Goal: Information Seeking & Learning: Check status

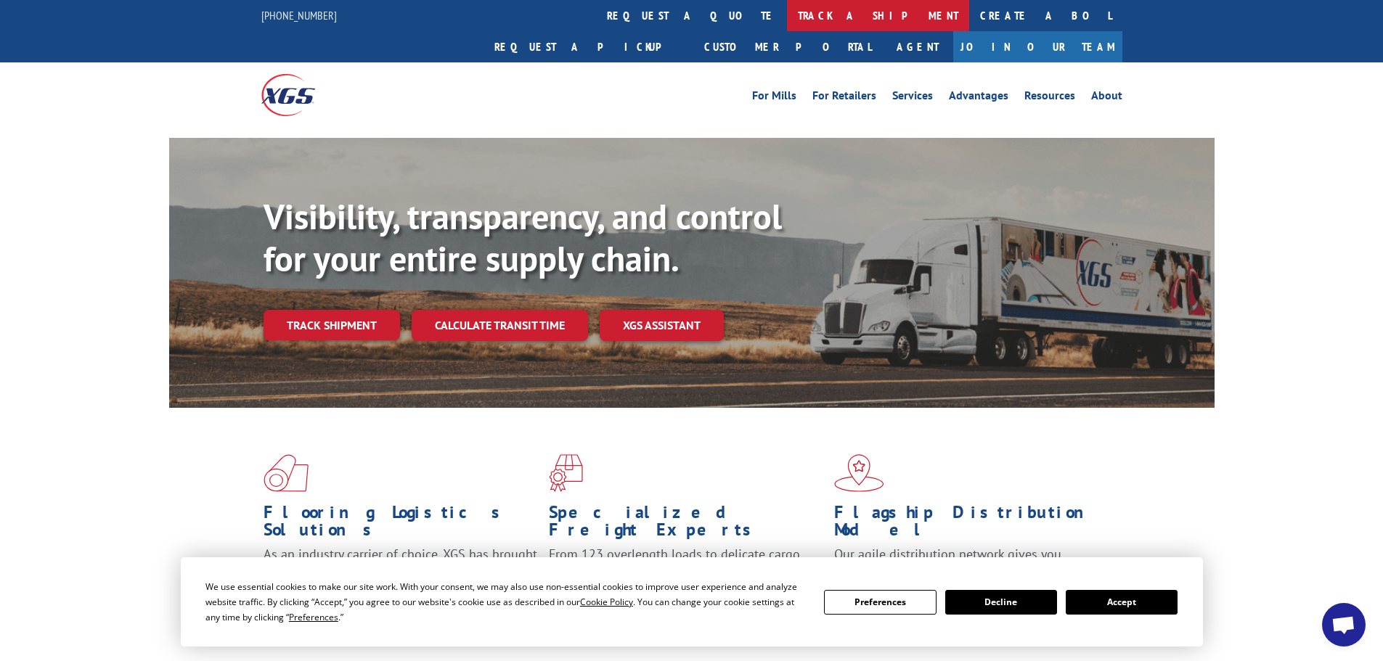
click at [787, 20] on link "track a shipment" at bounding box center [878, 15] width 182 height 31
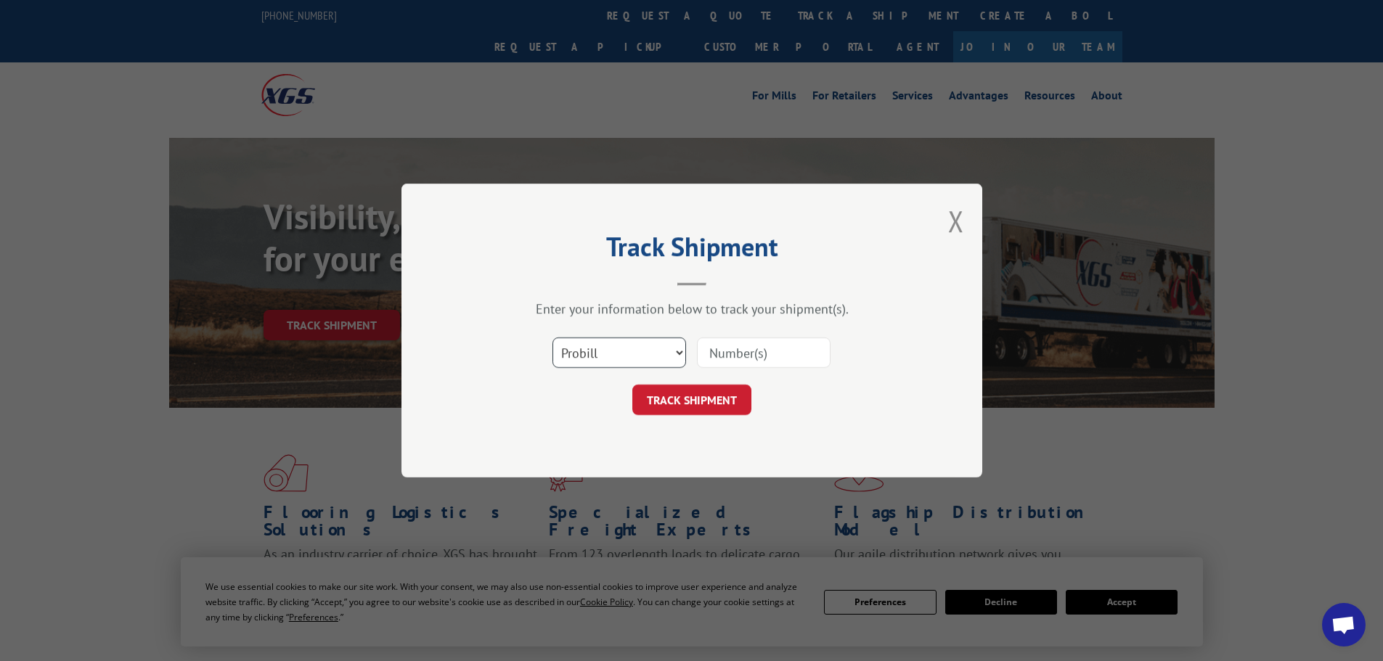
click at [630, 363] on select "Select category... Probill BOL PO" at bounding box center [620, 353] width 134 height 30
select select "bol"
click at [553, 338] on select "Select category... Probill BOL PO" at bounding box center [620, 353] width 134 height 30
click at [734, 352] on input at bounding box center [764, 353] width 134 height 30
paste input "5252153"
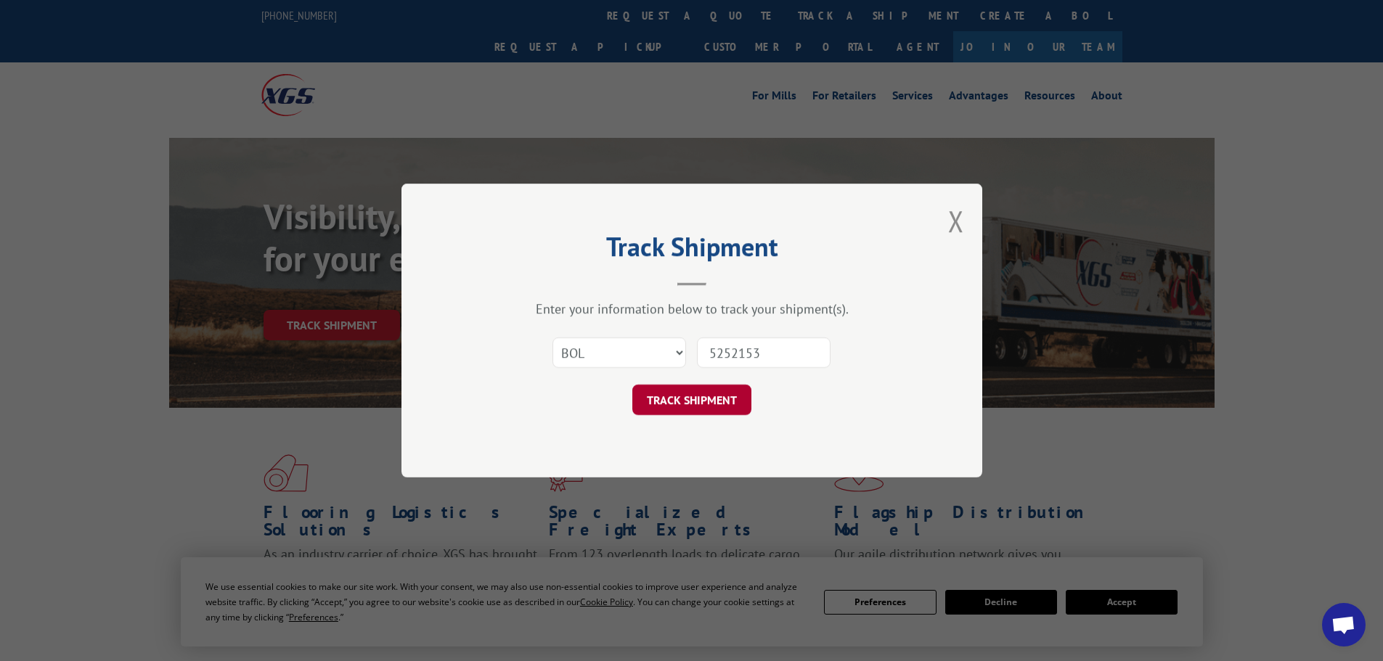
type input "5252153"
click at [717, 399] on button "TRACK SHIPMENT" at bounding box center [691, 400] width 119 height 30
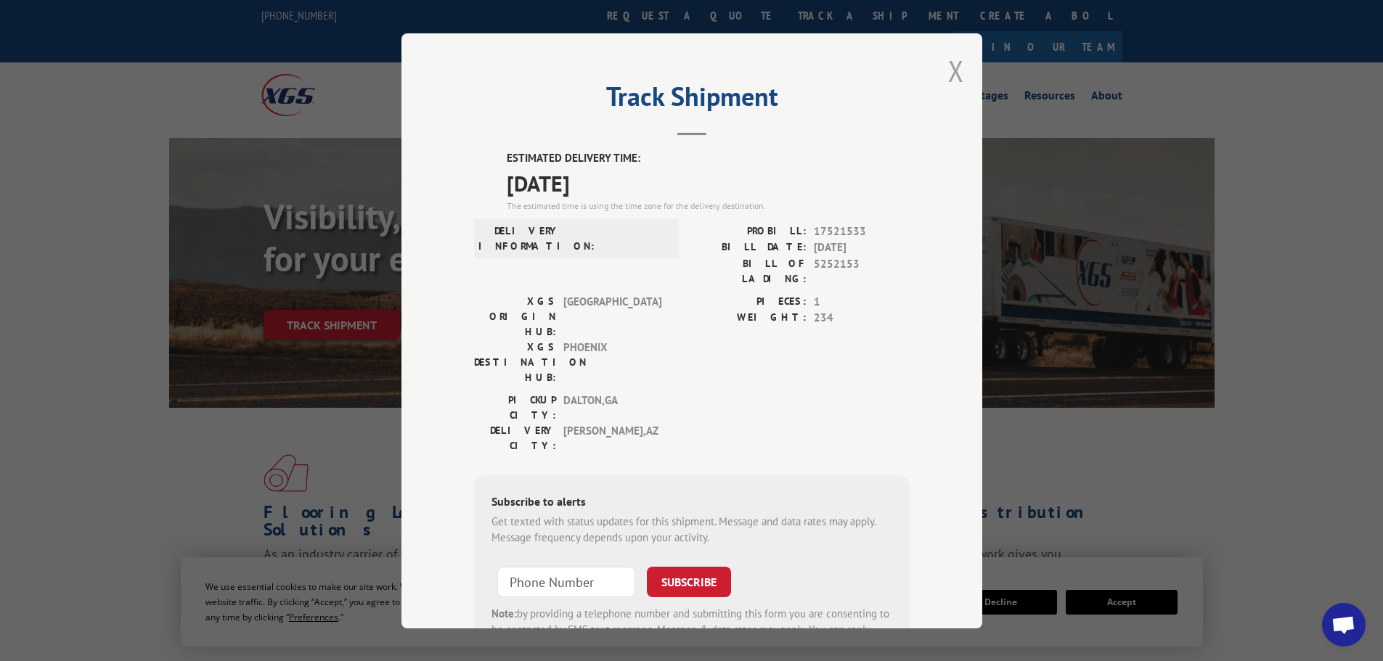
click at [948, 70] on button "Close modal" at bounding box center [956, 71] width 16 height 38
